Goal: Task Accomplishment & Management: Manage account settings

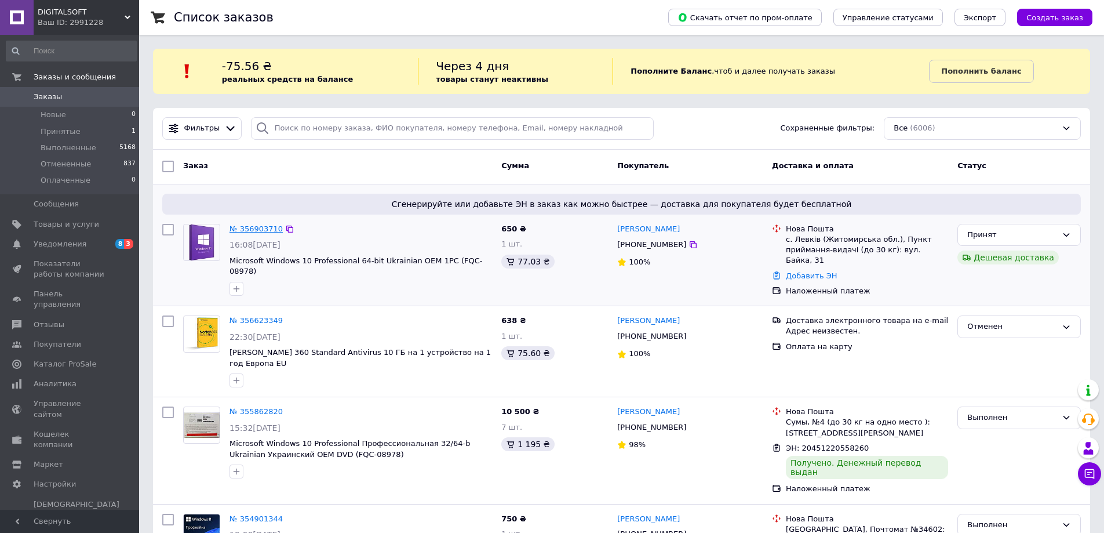
click at [254, 228] on link "№ 356903710" at bounding box center [255, 228] width 53 height 9
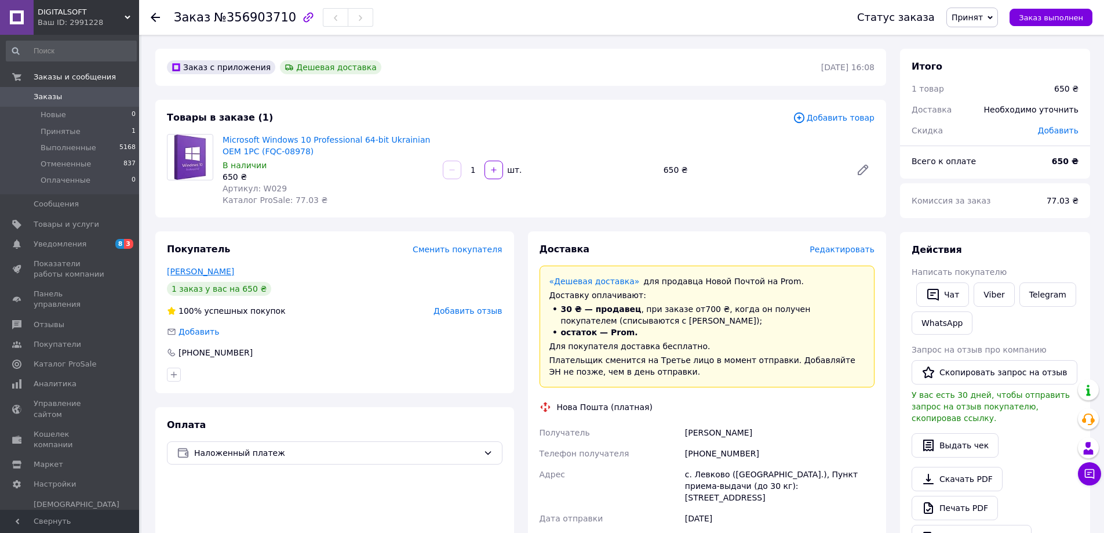
click at [217, 272] on link "[PERSON_NAME]" at bounding box center [200, 271] width 67 height 9
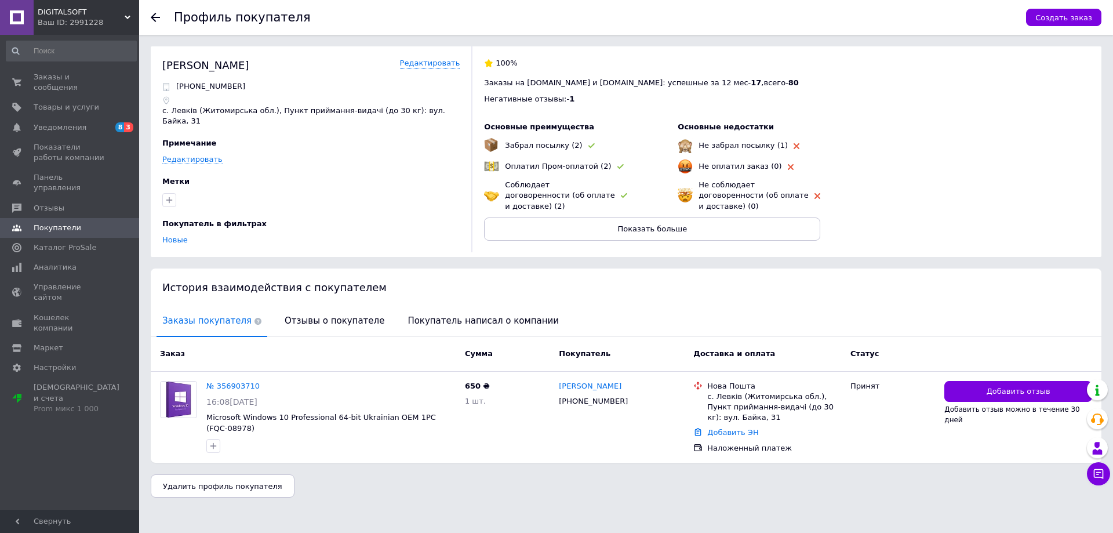
click at [155, 20] on icon at bounding box center [155, 17] width 9 height 9
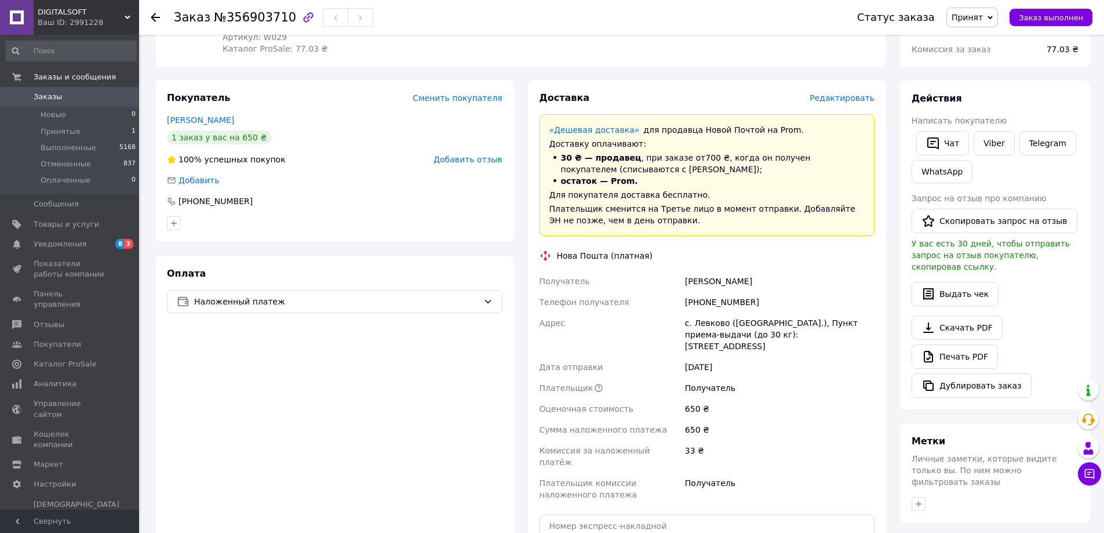
scroll to position [58, 0]
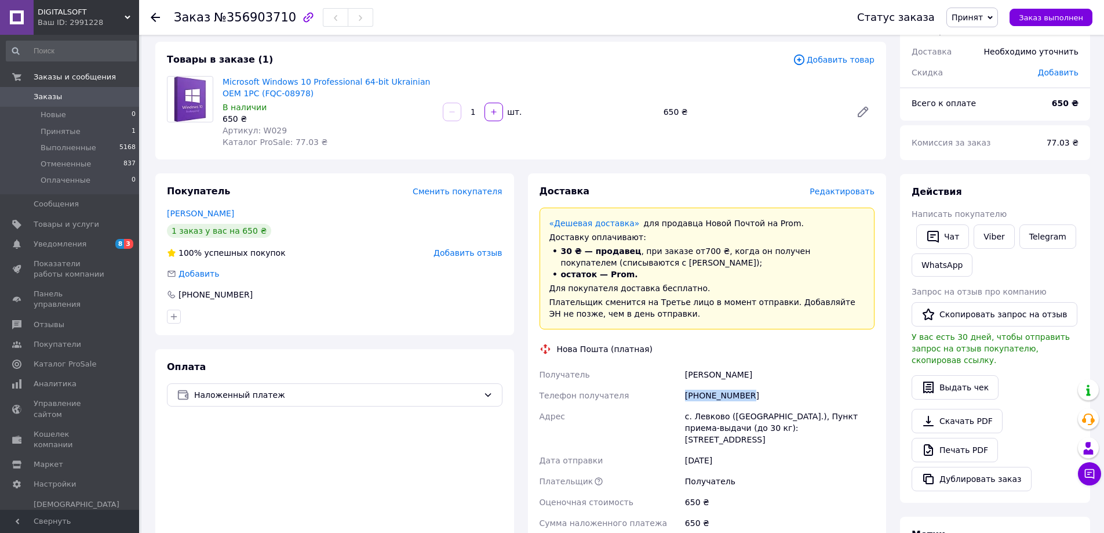
drag, startPoint x: 733, startPoint y: 396, endPoint x: 687, endPoint y: 398, distance: 45.8
click at [687, 398] on div "[PHONE_NUMBER]" at bounding box center [780, 395] width 194 height 21
copy div "[PHONE_NUMBER]"
click at [690, 374] on div "[PERSON_NAME]" at bounding box center [780, 374] width 194 height 21
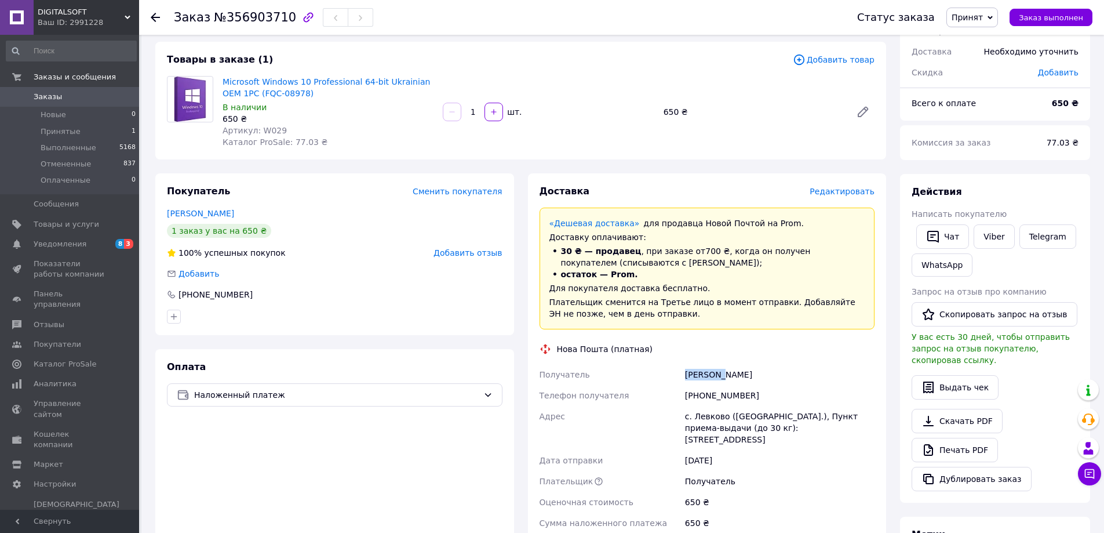
copy div "[PERSON_NAME]"
click at [740, 371] on div "[PERSON_NAME]" at bounding box center [780, 374] width 194 height 21
copy div "[PERSON_NAME]"
click at [706, 410] on div "с. Левково ([GEOGRAPHIC_DATA].), Пункт приема-выдачи (до 30 кг): [STREET_ADDRES…" at bounding box center [780, 428] width 194 height 44
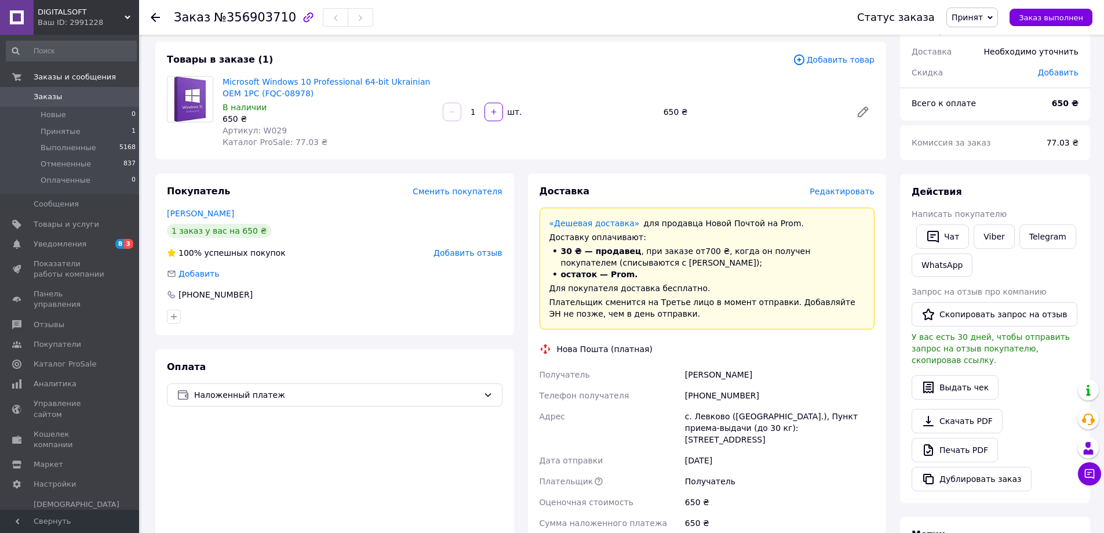
click at [706, 411] on div "с. Левково ([GEOGRAPHIC_DATA].), Пункт приема-выдачи (до 30 кг): [STREET_ADDRES…" at bounding box center [780, 428] width 194 height 44
copy div "Левково"
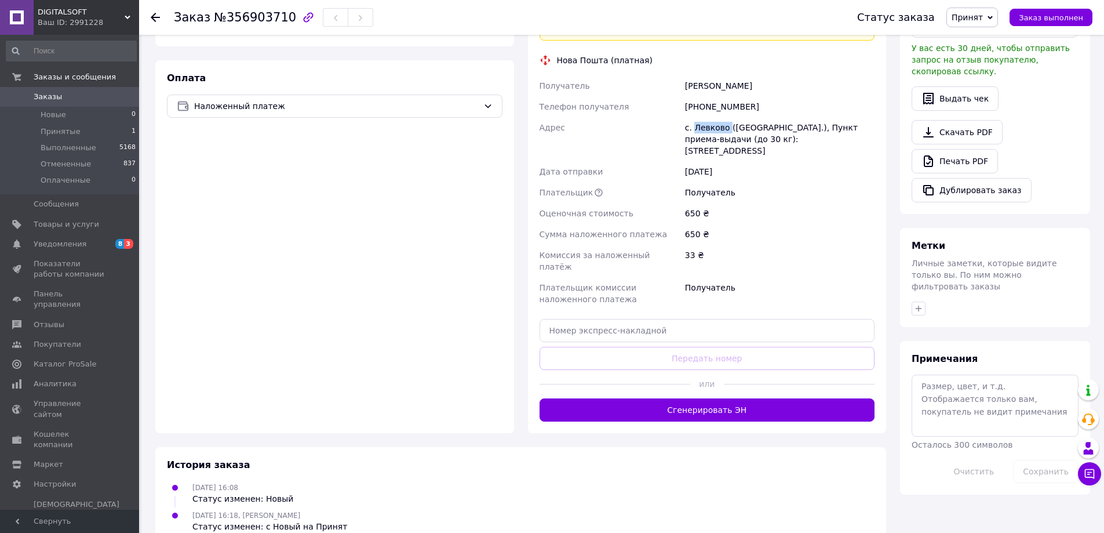
scroll to position [348, 0]
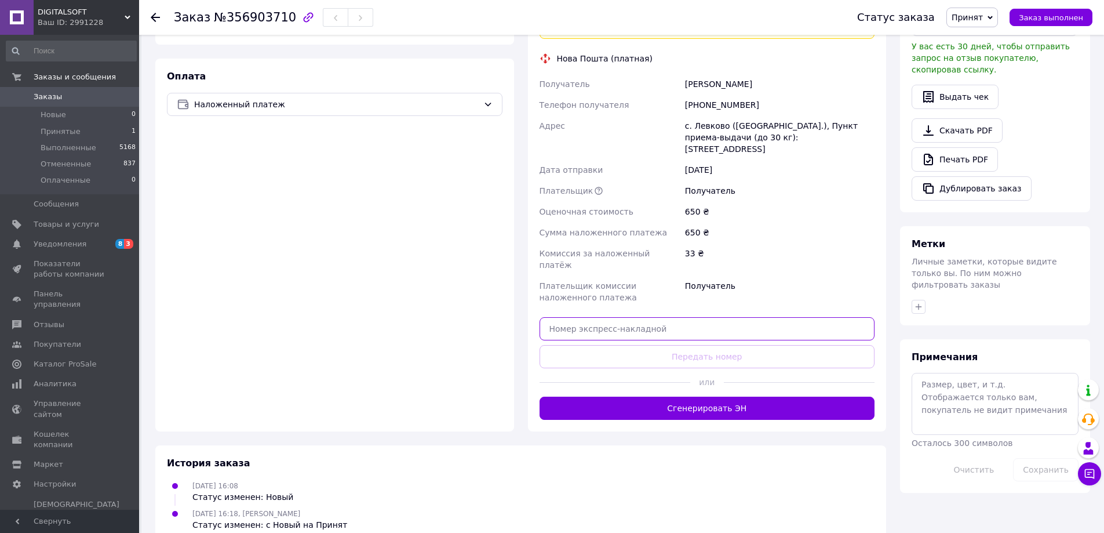
click at [689, 317] on input "text" at bounding box center [708, 328] width 336 height 23
paste input "20451225331776"
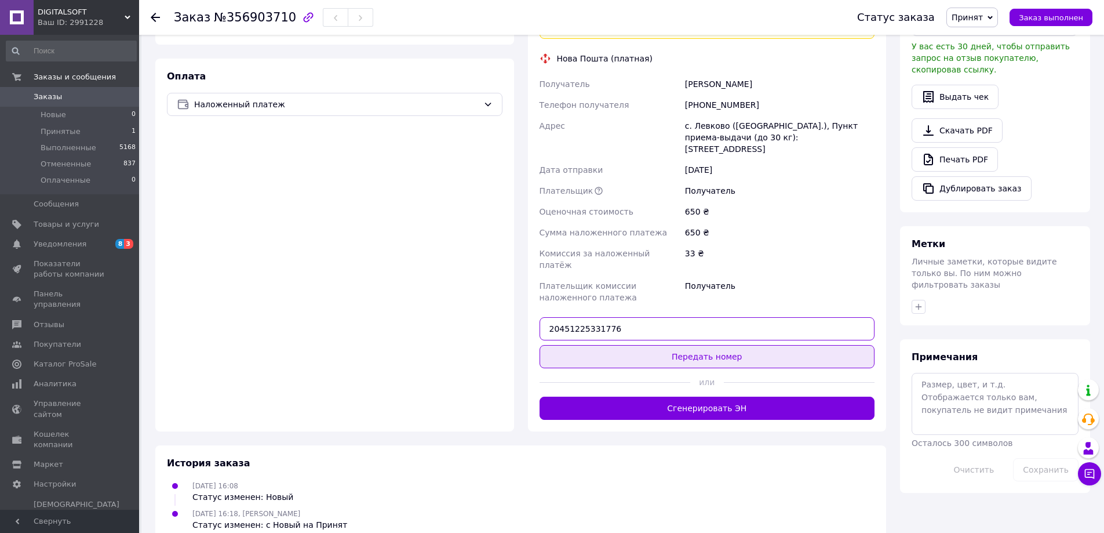
type input "20451225331776"
click at [724, 345] on button "Передать номер" at bounding box center [708, 356] width 336 height 23
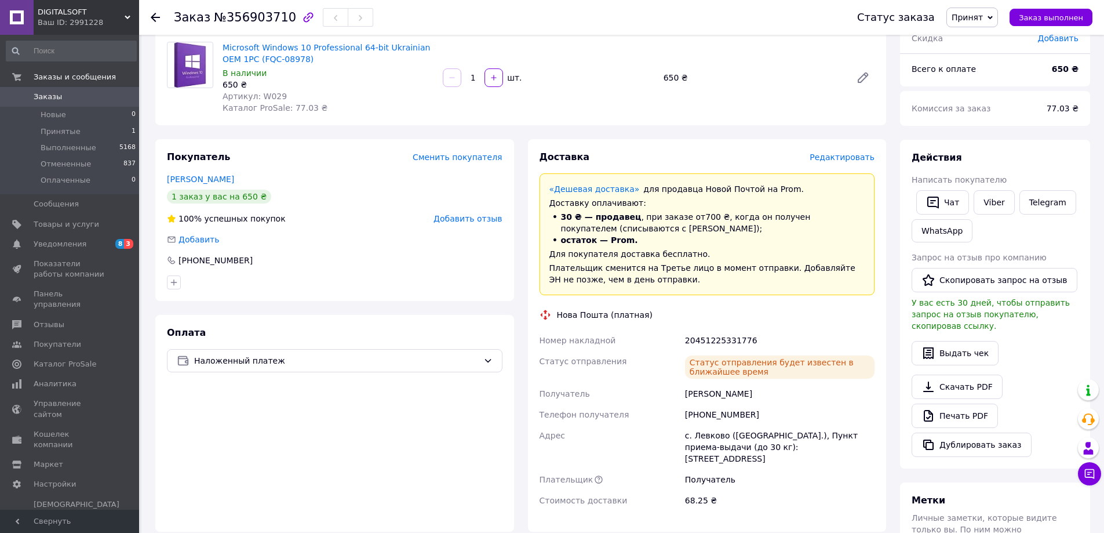
scroll to position [67, 0]
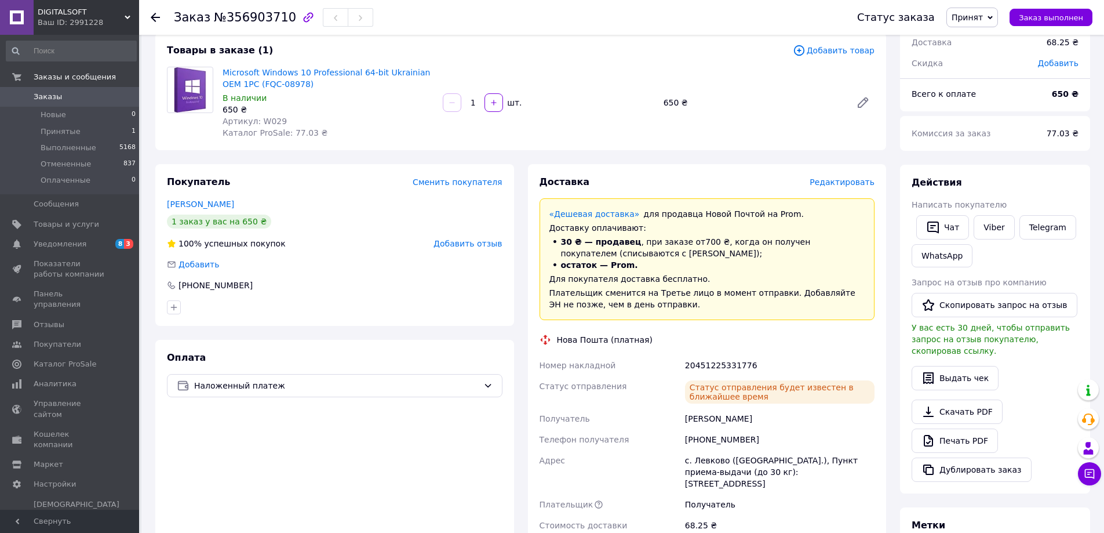
click at [45, 97] on span "Заказы" at bounding box center [48, 97] width 28 height 10
